Goal: Task Accomplishment & Management: Manage account settings

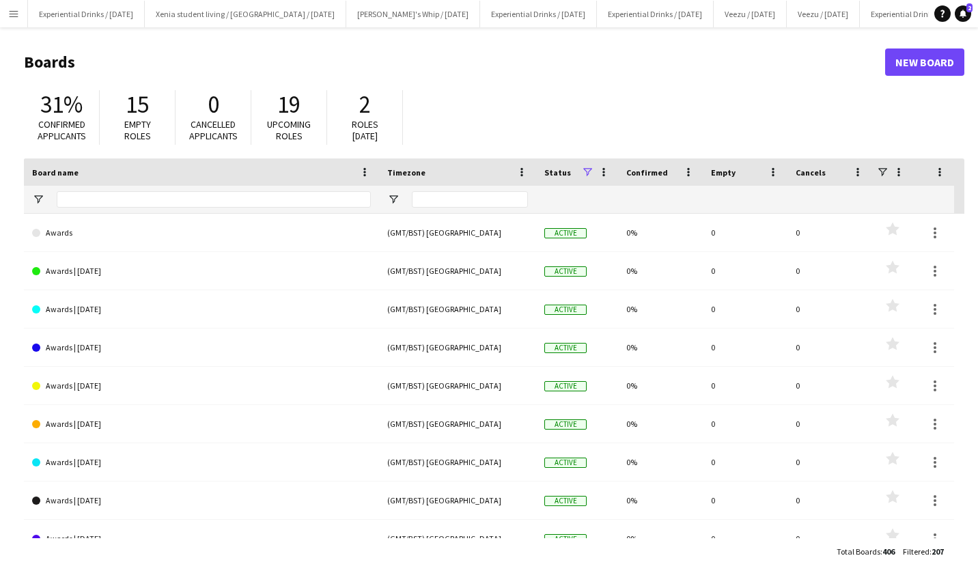
click at [13, 14] on app-icon "Menu" at bounding box center [13, 13] width 11 height 11
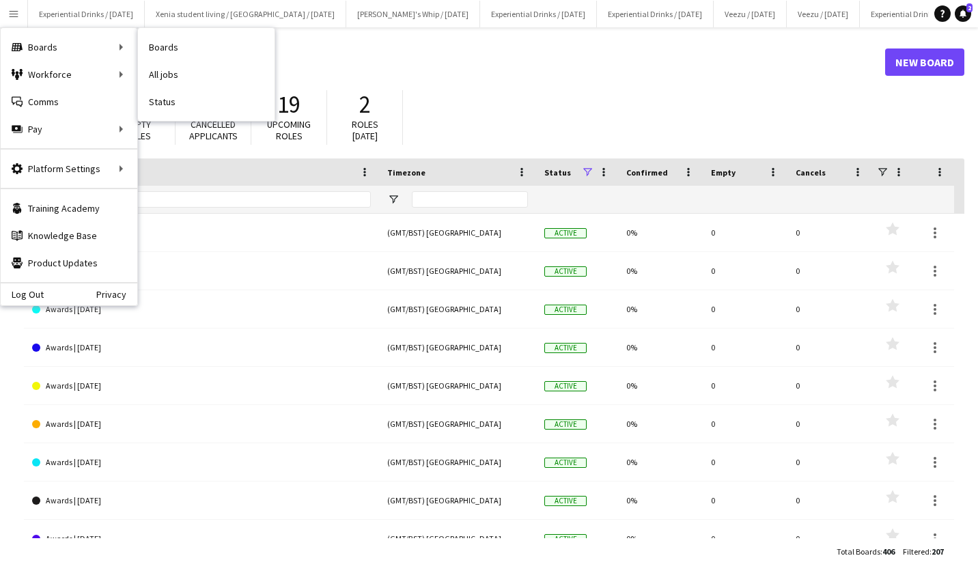
click at [186, 79] on link "All jobs" at bounding box center [206, 74] width 137 height 27
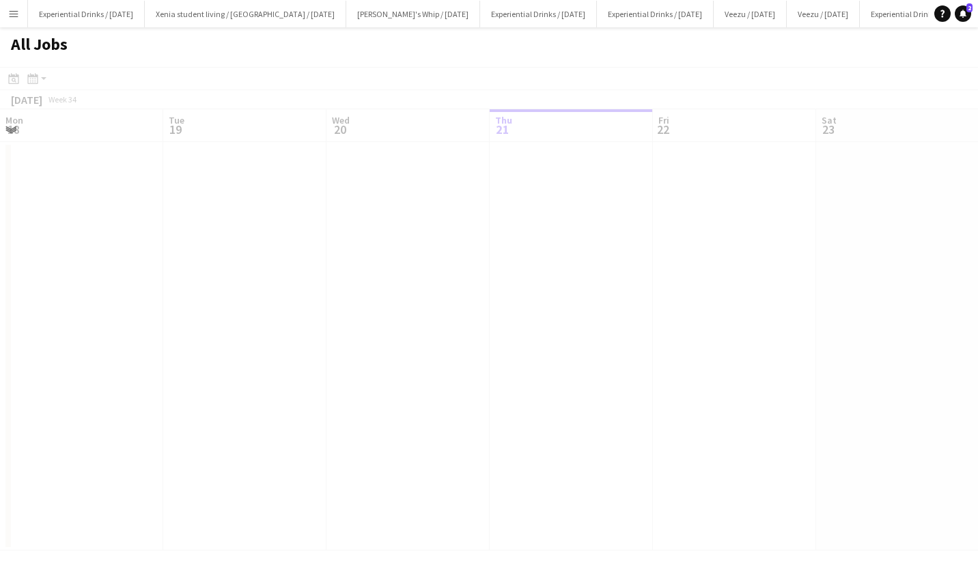
scroll to position [0, 326]
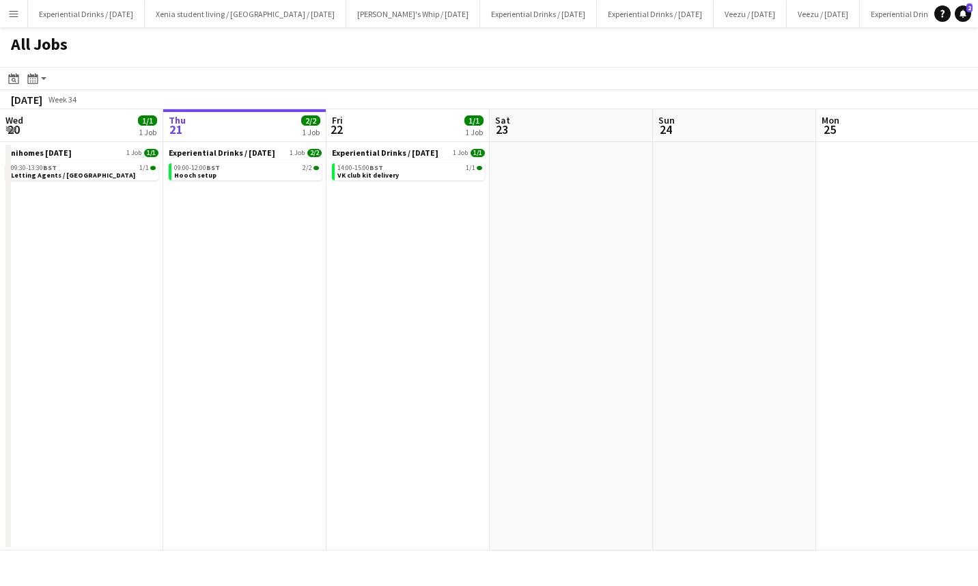
click at [210, 178] on span "Hooch setup" at bounding box center [195, 175] width 42 height 9
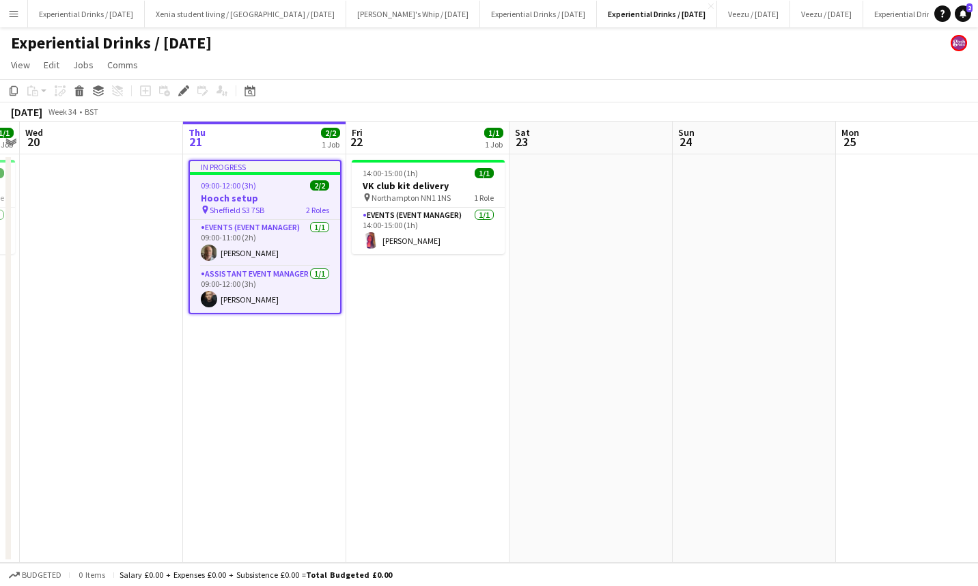
click at [253, 194] on h3 "Hooch setup" at bounding box center [265, 198] width 150 height 12
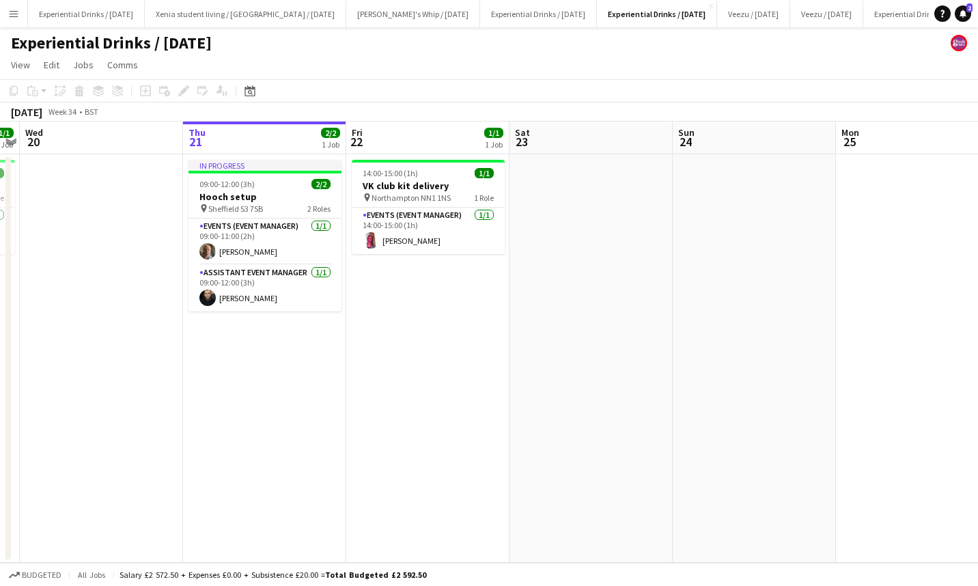
click at [251, 193] on h3 "Hooch setup" at bounding box center [264, 197] width 153 height 12
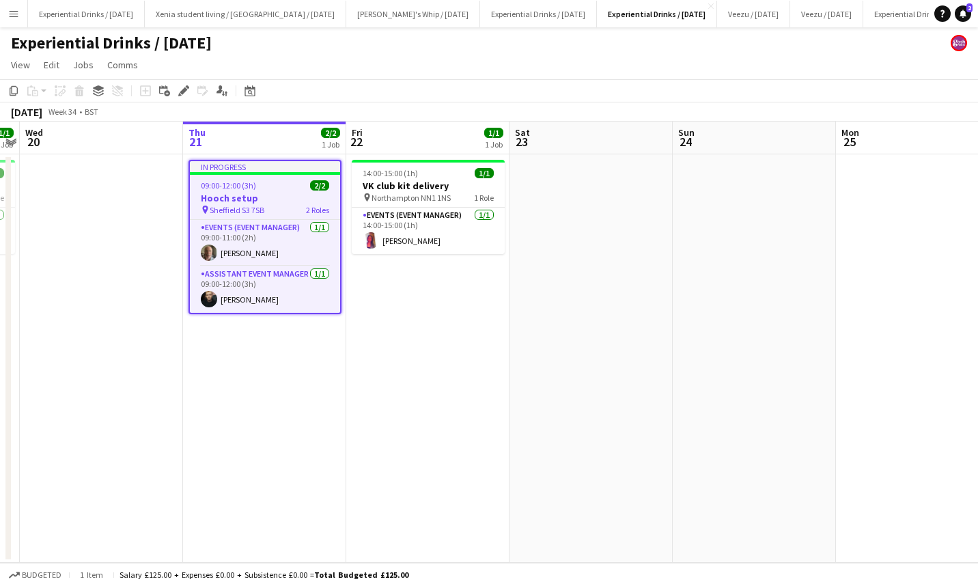
click at [186, 91] on icon at bounding box center [184, 91] width 8 height 8
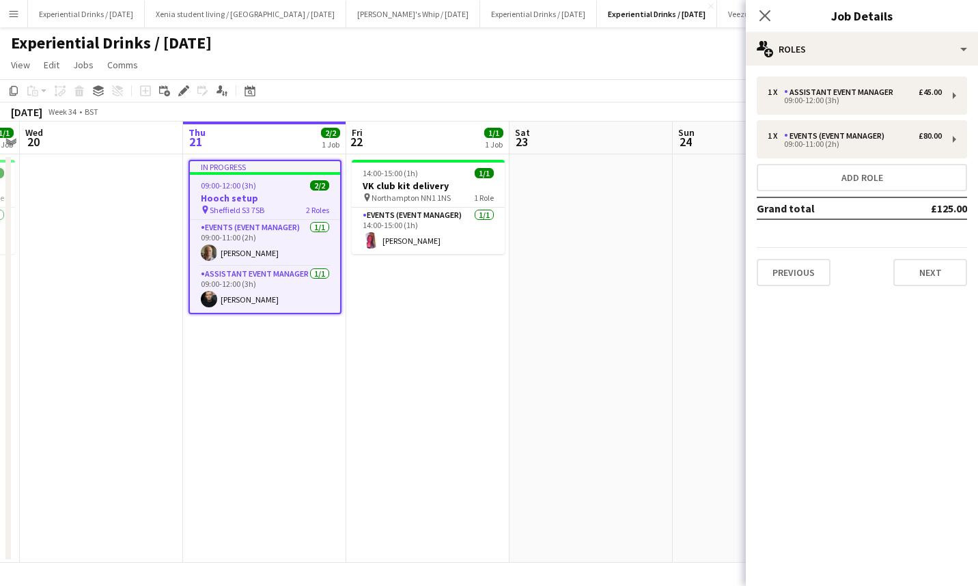
click at [769, 17] on icon "Close pop-in" at bounding box center [764, 15] width 11 height 11
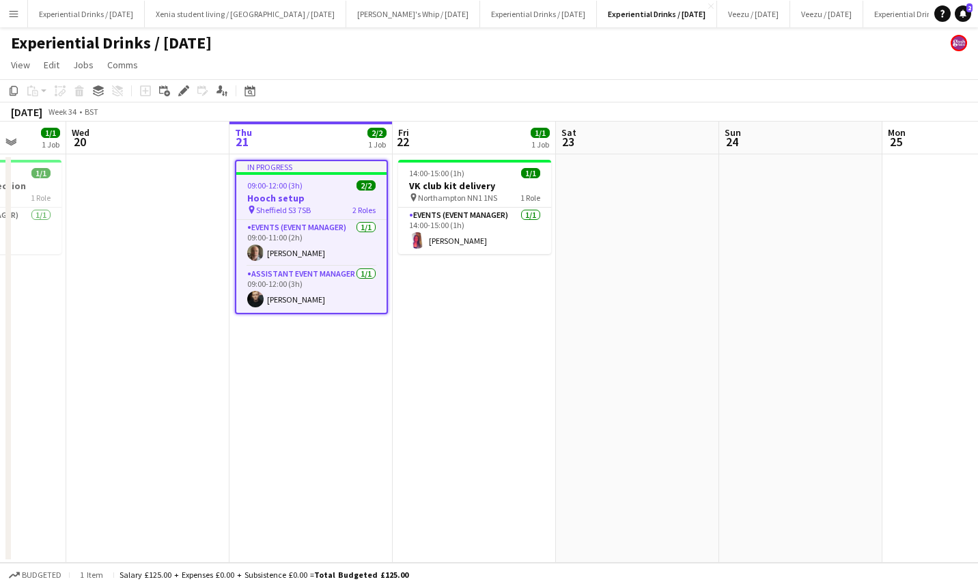
scroll to position [0, 423]
